Goal: Information Seeking & Learning: Understand process/instructions

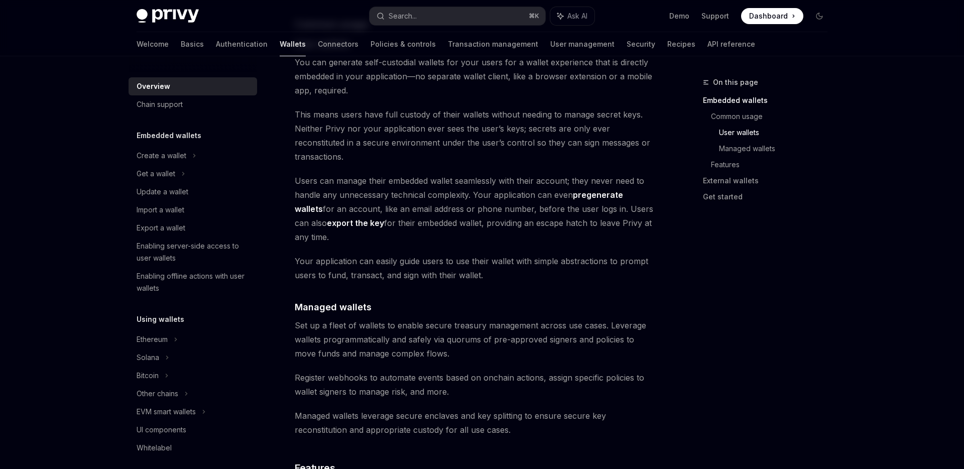
scroll to position [734, 0]
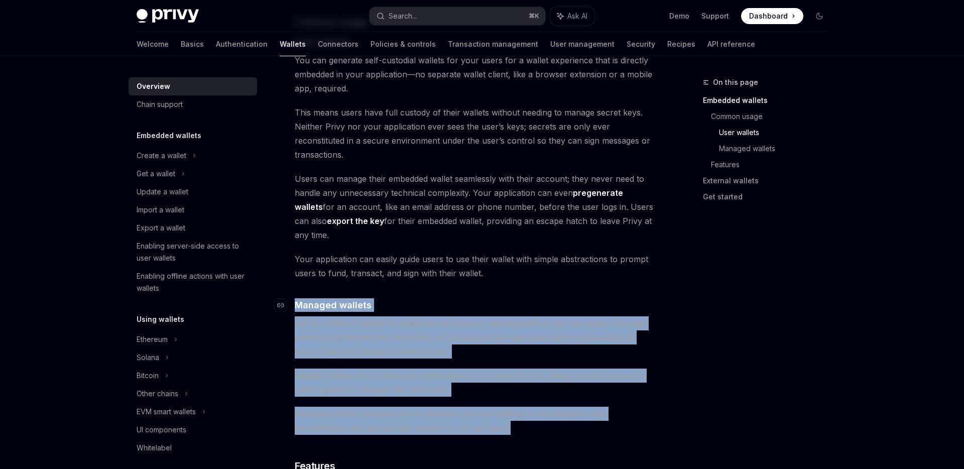
drag, startPoint x: 512, startPoint y: 387, endPoint x: 291, endPoint y: 262, distance: 253.9
click at [295, 262] on div "Privy builds wallet infrastructure that empowers users and applications to tran…" at bounding box center [476, 282] width 362 height 1780
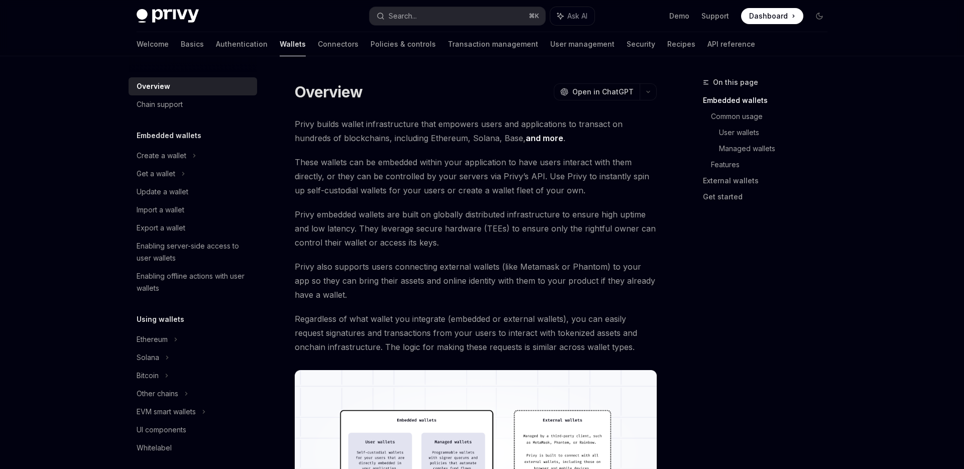
scroll to position [0, 0]
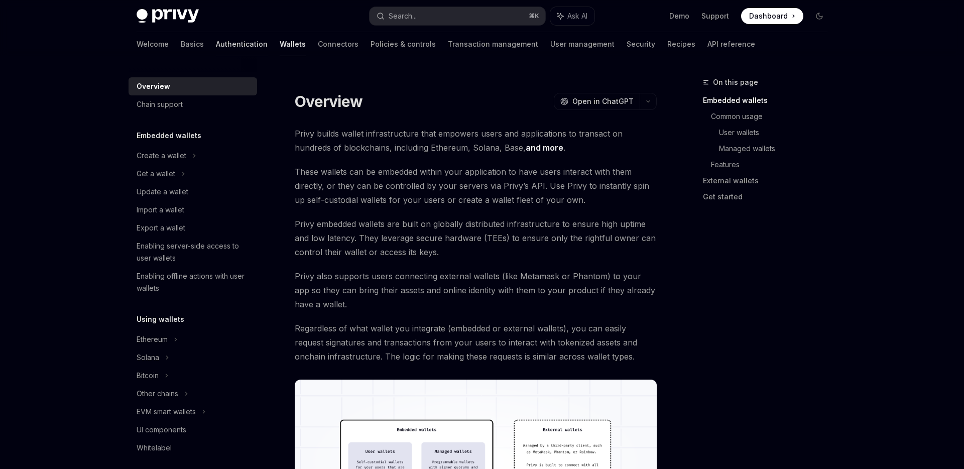
click at [216, 44] on link "Authentication" at bounding box center [242, 44] width 52 height 24
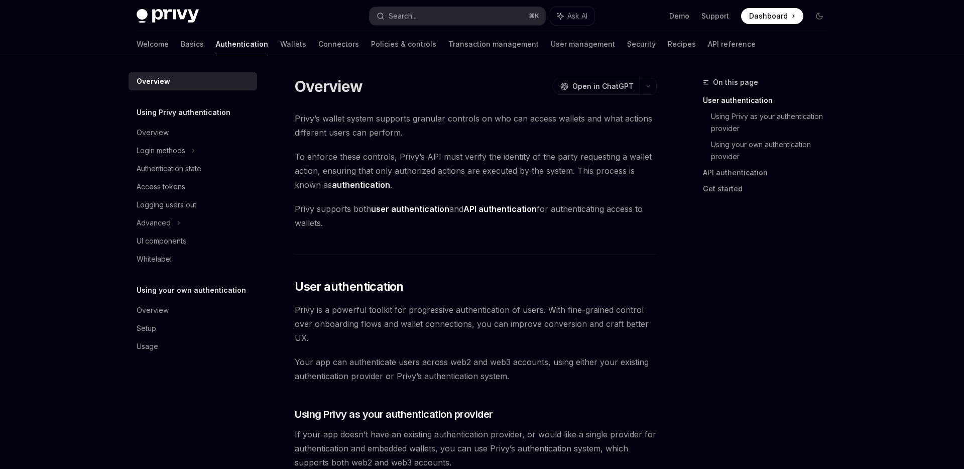
click at [224, 41] on div "Welcome Basics Authentication Wallets Connectors Policies & controls Transactio…" at bounding box center [446, 44] width 619 height 24
click at [280, 48] on link "Wallets" at bounding box center [293, 44] width 26 height 24
type textarea "*"
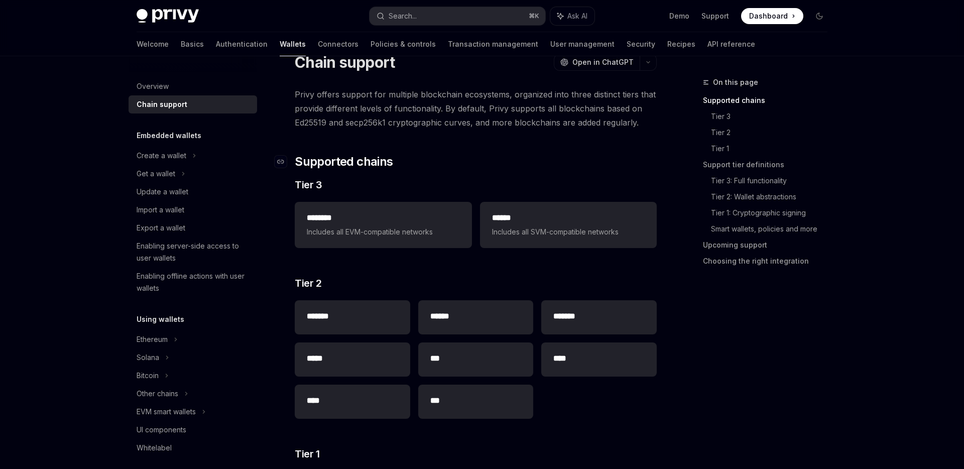
scroll to position [49, 0]
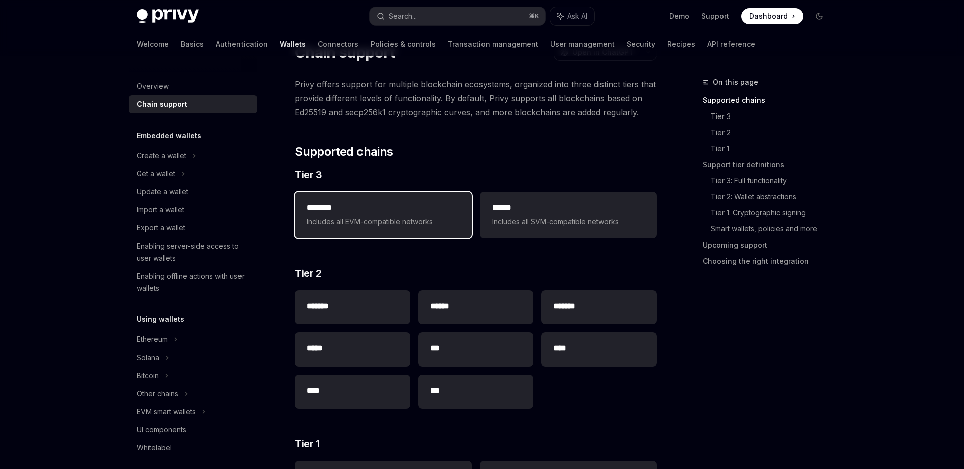
click at [414, 220] on span "Includes all EVM-compatible networks" at bounding box center [383, 222] width 153 height 12
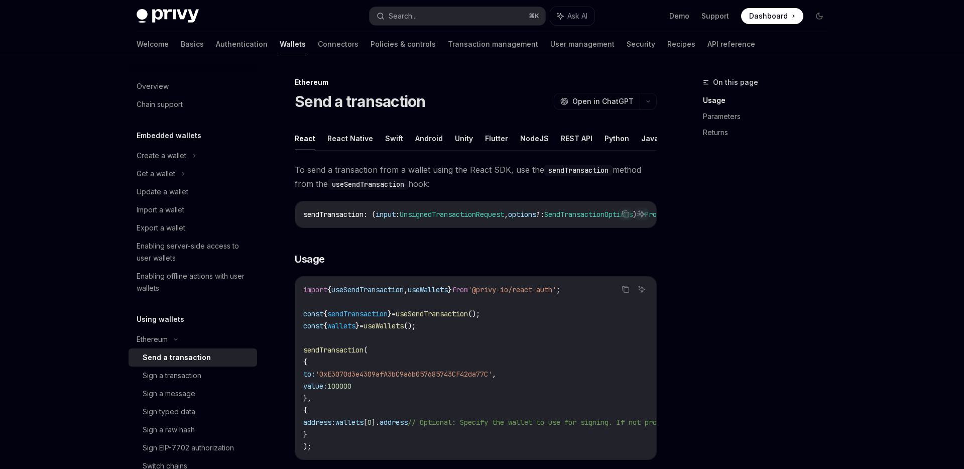
type textarea "*"
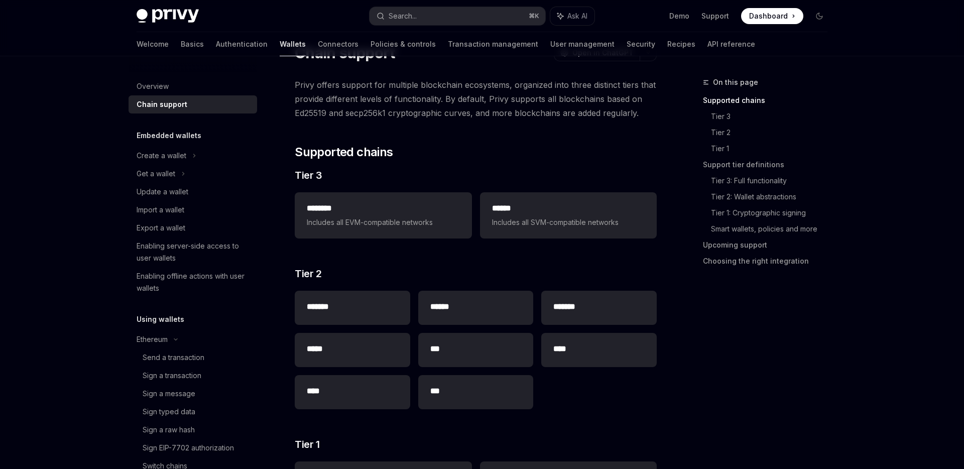
scroll to position [49, 0]
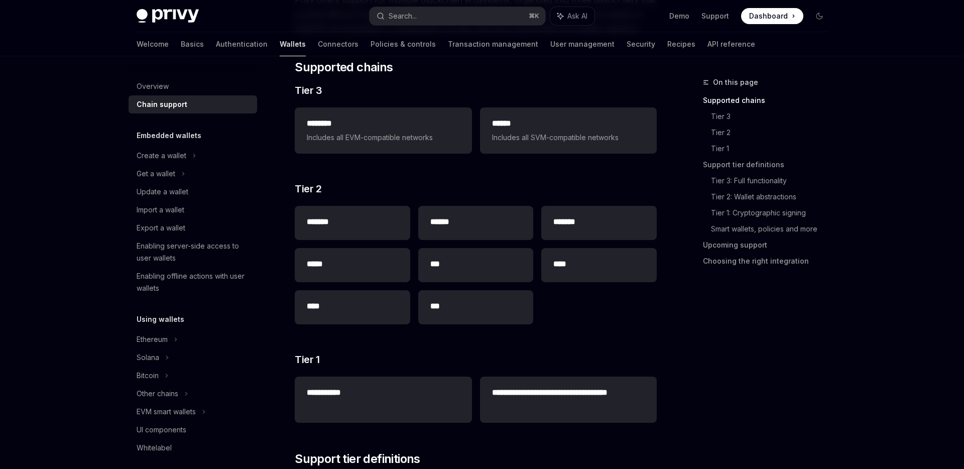
scroll to position [134, 0]
